Goal: Task Accomplishment & Management: Manage account settings

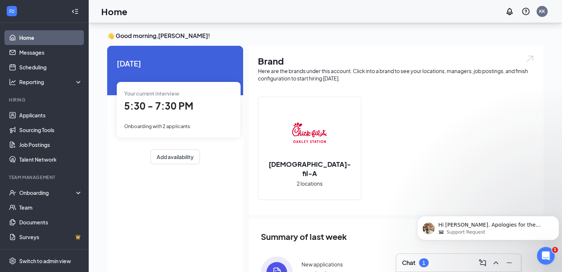
scroll to position [88, 0]
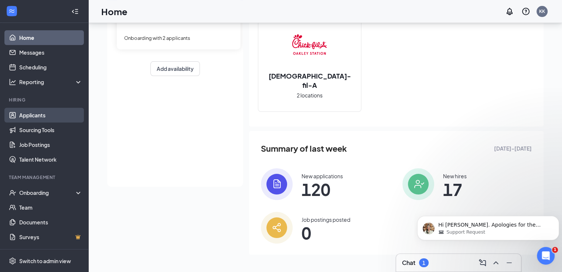
click at [29, 113] on link "Applicants" at bounding box center [50, 115] width 63 height 15
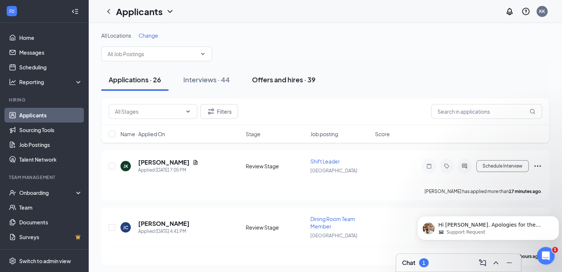
click at [289, 76] on div "Offers and hires · 39" at bounding box center [284, 79] width 64 height 9
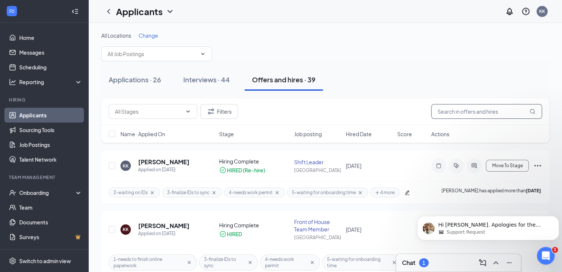
click at [468, 114] on input "text" at bounding box center [486, 111] width 111 height 15
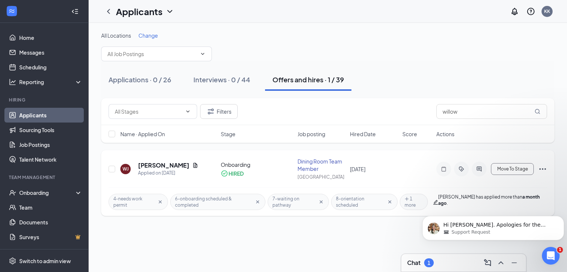
click at [162, 203] on icon "Cross" at bounding box center [160, 202] width 6 height 6
click at [200, 198] on icon "Cross" at bounding box center [199, 199] width 6 height 6
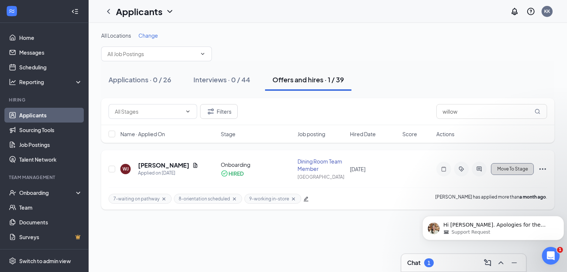
click at [521, 167] on span "Move To Stage" at bounding box center [512, 169] width 31 height 5
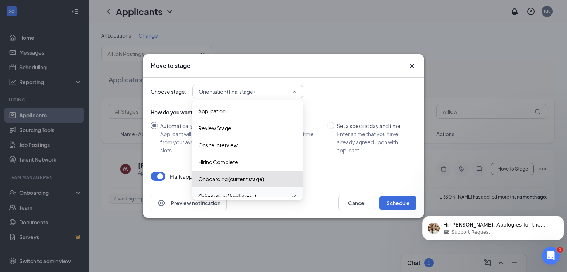
click at [266, 90] on span "Orientation (final stage)" at bounding box center [245, 91] width 92 height 11
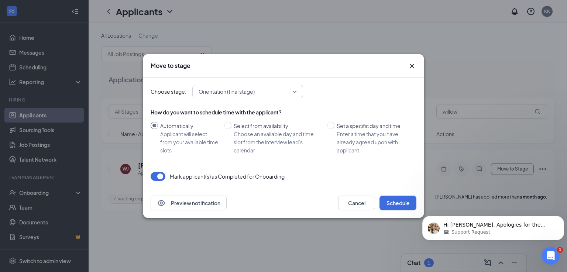
click at [309, 75] on div "Move to stage" at bounding box center [283, 65] width 281 height 23
click at [400, 203] on button "Schedule" at bounding box center [398, 203] width 37 height 15
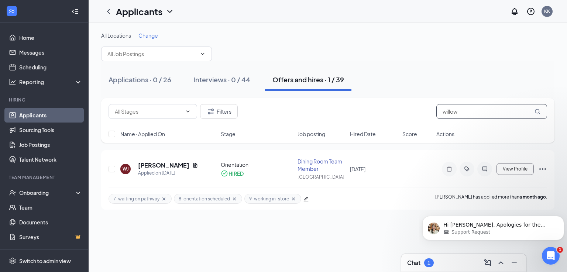
click at [505, 110] on input "willow" at bounding box center [491, 111] width 111 height 15
type input "w"
type input "[PERSON_NAME]"
click at [162, 198] on icon "Cross" at bounding box center [161, 198] width 3 height 3
click at [198, 198] on icon "Cross" at bounding box center [199, 198] width 3 height 3
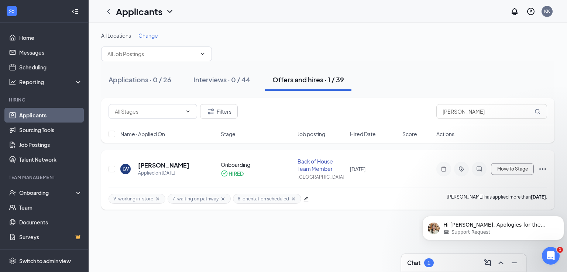
click at [434, 38] on div "All Locations Change" at bounding box center [327, 35] width 453 height 7
click at [515, 169] on span "Move To Stage" at bounding box center [512, 169] width 31 height 5
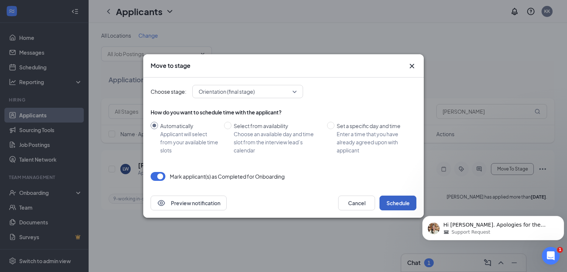
click at [400, 205] on button "Schedule" at bounding box center [398, 203] width 37 height 15
